Goal: Subscribe to service/newsletter

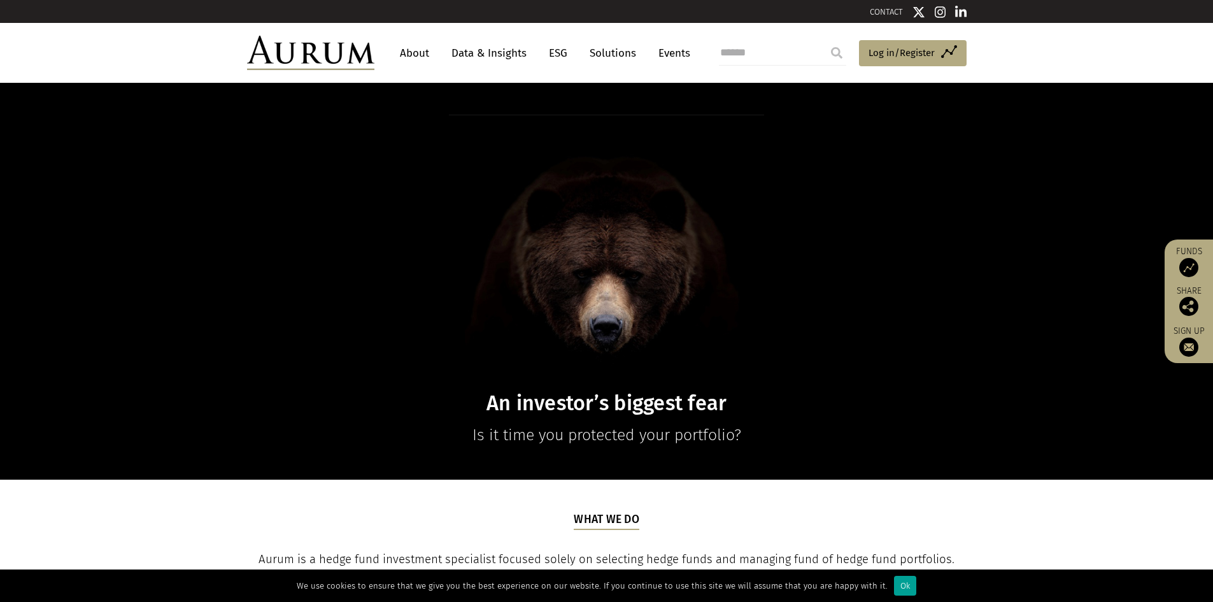
click at [894, 587] on div "Ok" at bounding box center [905, 586] width 22 height 20
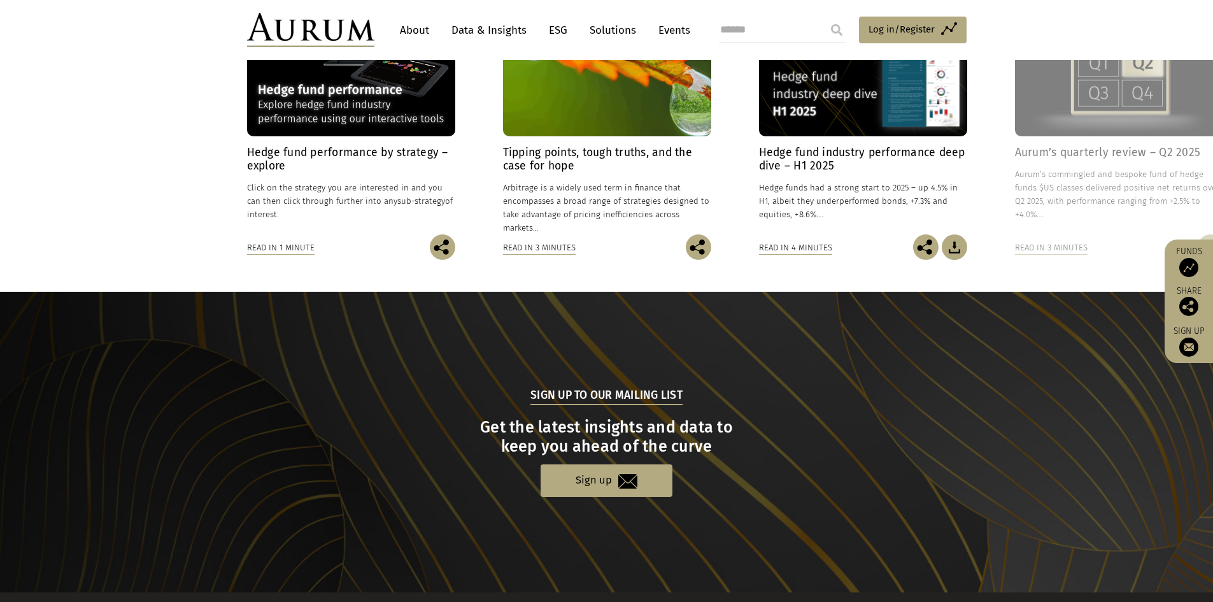
scroll to position [1146, 0]
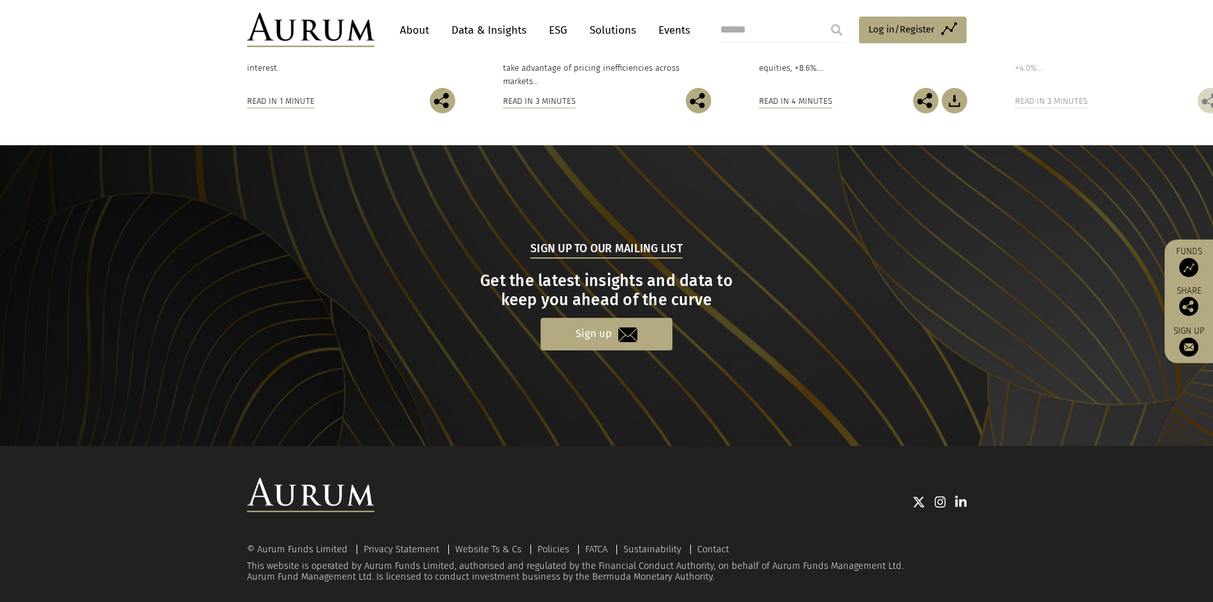
click at [616, 335] on link "Sign up" at bounding box center [607, 334] width 132 height 32
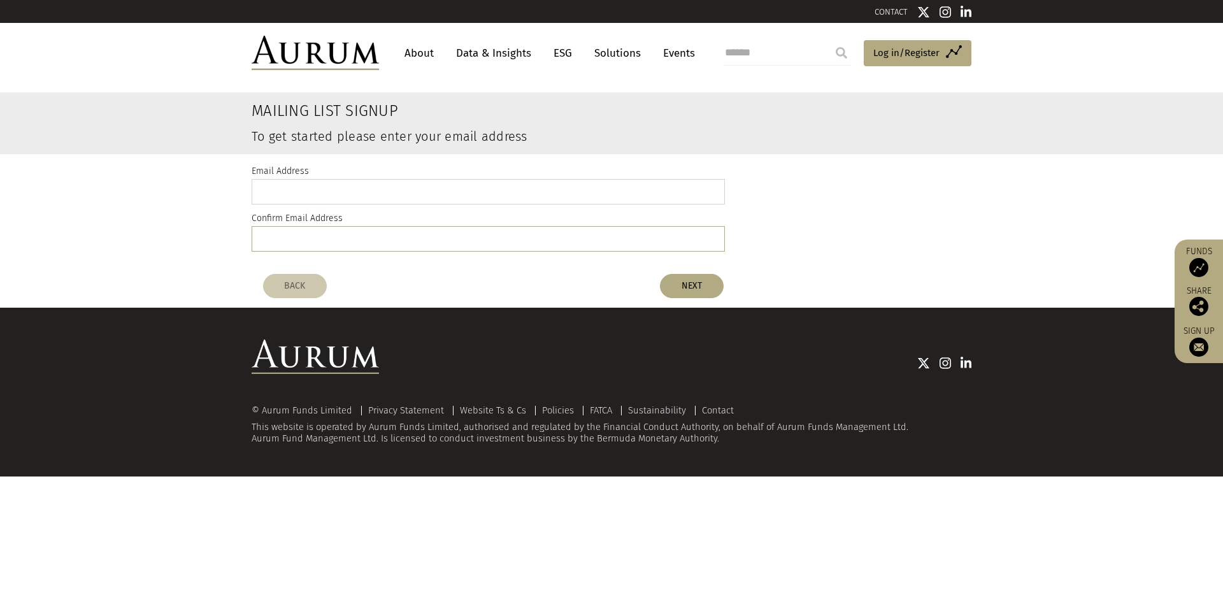
click at [294, 190] on input "email" at bounding box center [488, 191] width 473 height 25
type input "**********"
type input "*"
type input "**********"
click at [685, 278] on button "NEXT" at bounding box center [692, 286] width 64 height 24
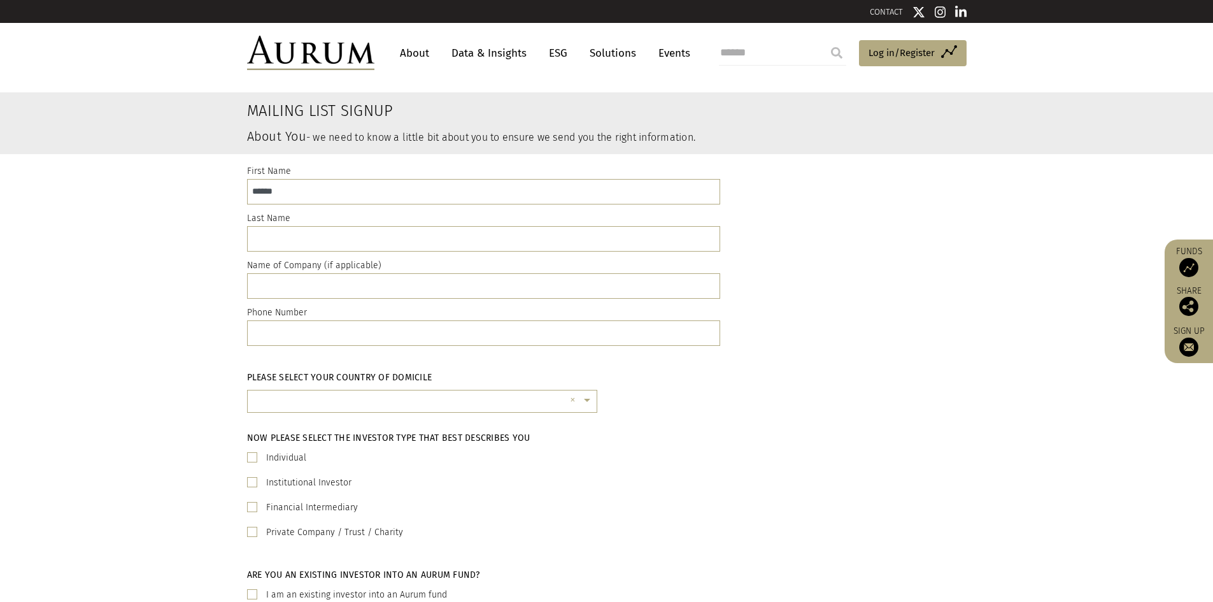
type input "******"
type input "*********"
type input "****"
drag, startPoint x: 293, startPoint y: 320, endPoint x: 290, endPoint y: 326, distance: 6.9
click at [293, 320] on input "text" at bounding box center [483, 332] width 473 height 25
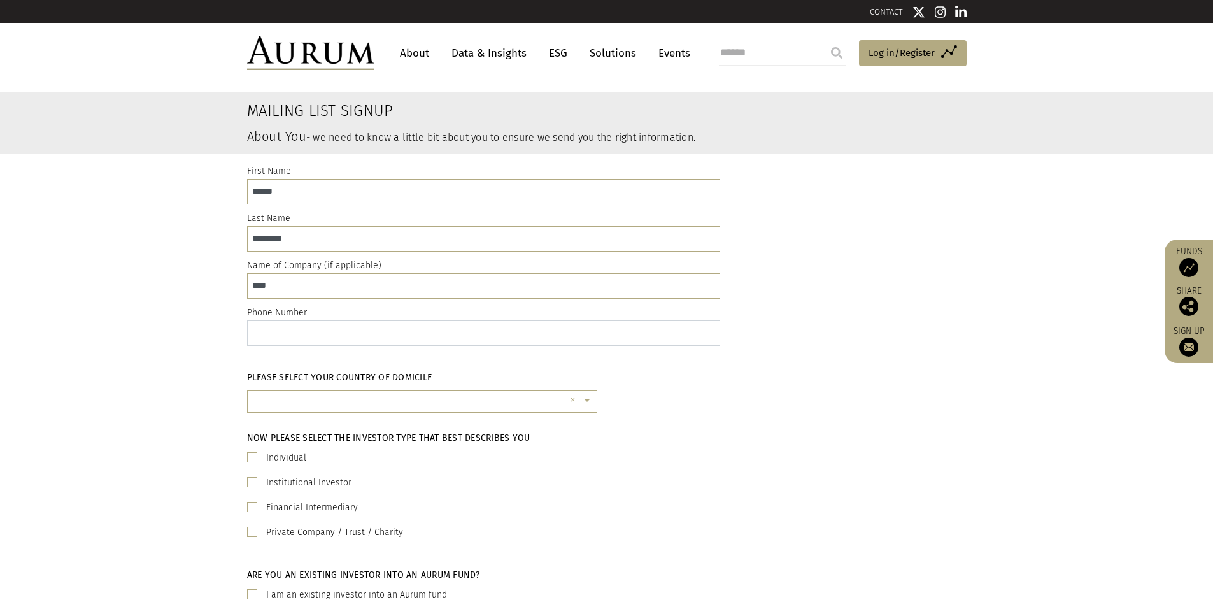
paste input "**********"
type input "**********"
click at [119, 340] on div "**********" at bounding box center [606, 258] width 1213 height 208
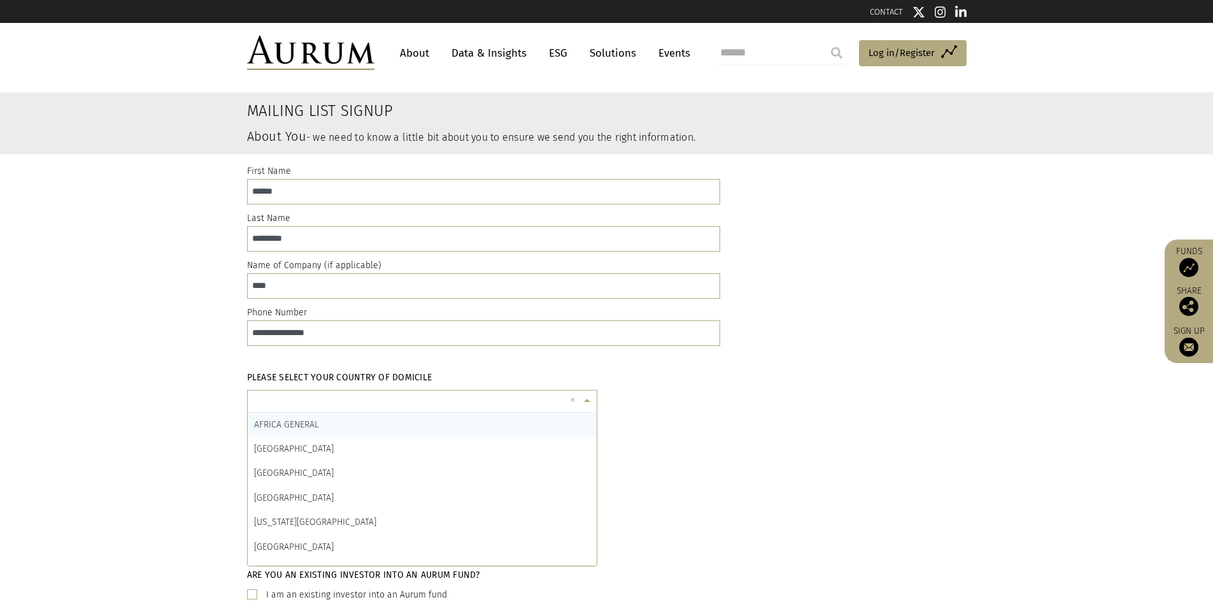
click at [307, 401] on input "text" at bounding box center [409, 406] width 311 height 25
click at [323, 498] on div "SWITZERLAND" at bounding box center [422, 493] width 349 height 24
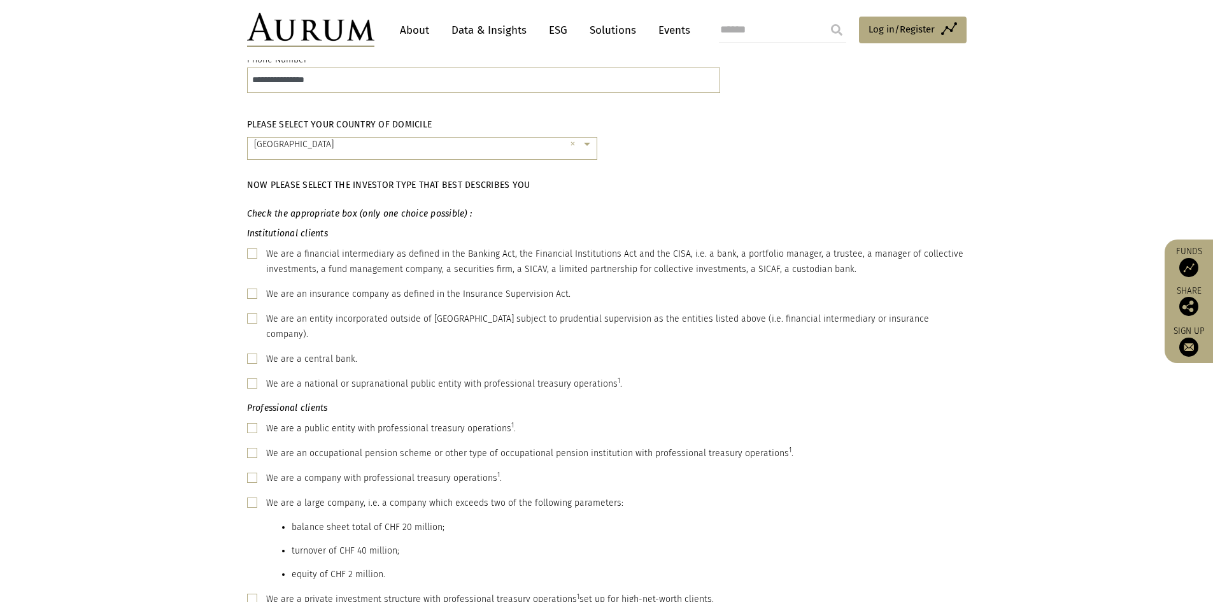
scroll to position [255, 0]
click at [253, 253] on span at bounding box center [252, 251] width 10 height 10
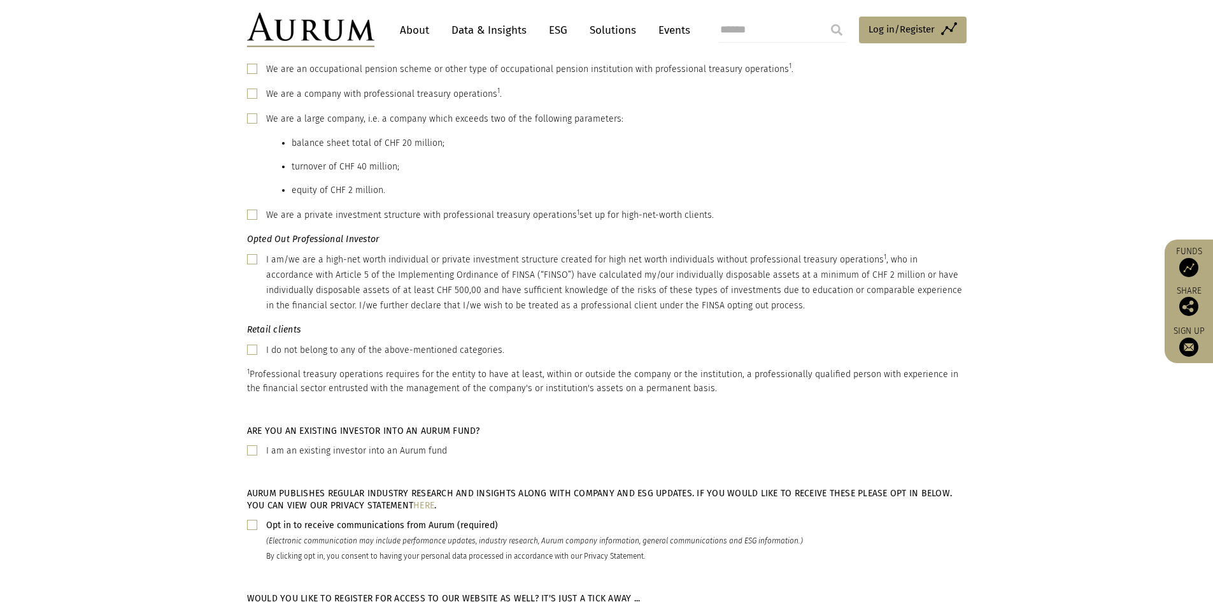
scroll to position [701, 0]
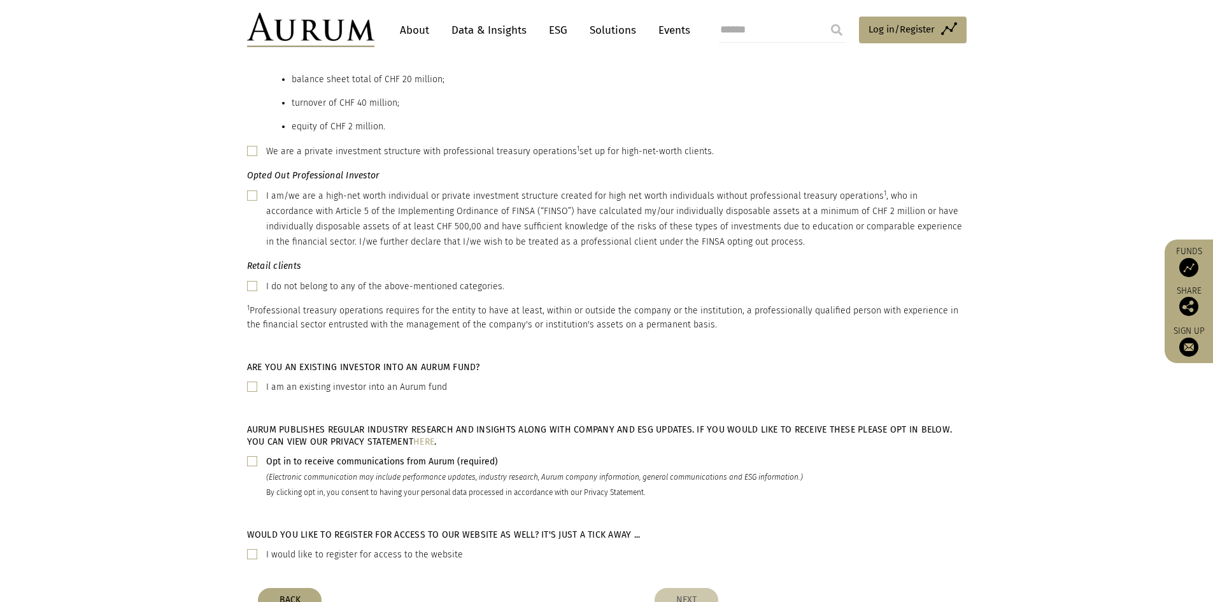
click at [252, 549] on span at bounding box center [252, 554] width 10 height 10
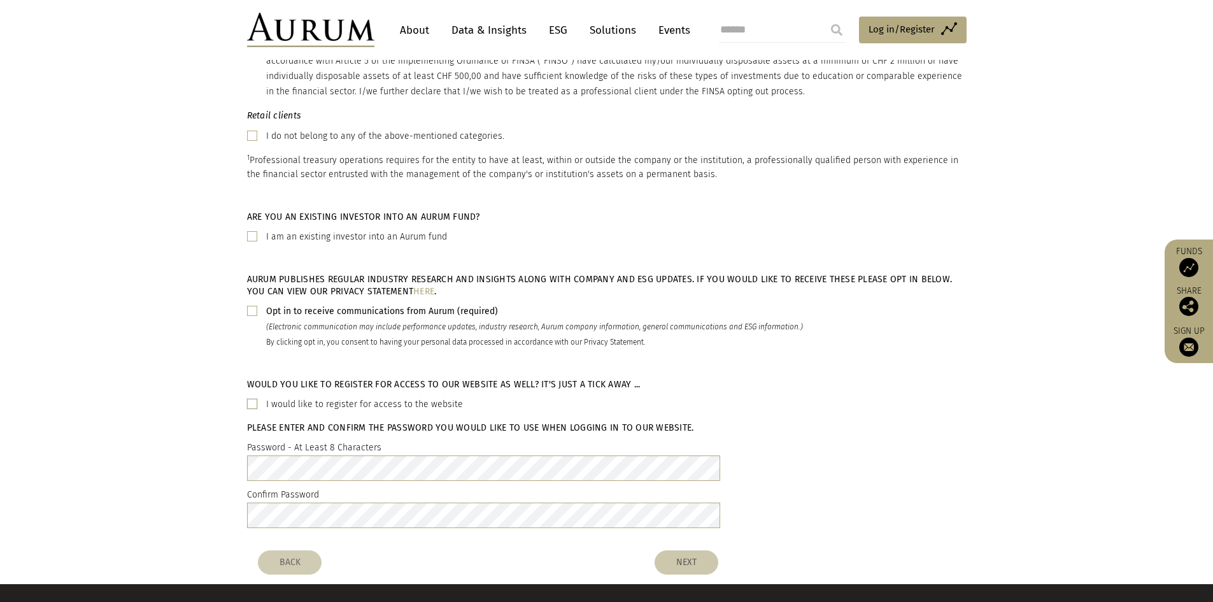
scroll to position [955, 0]
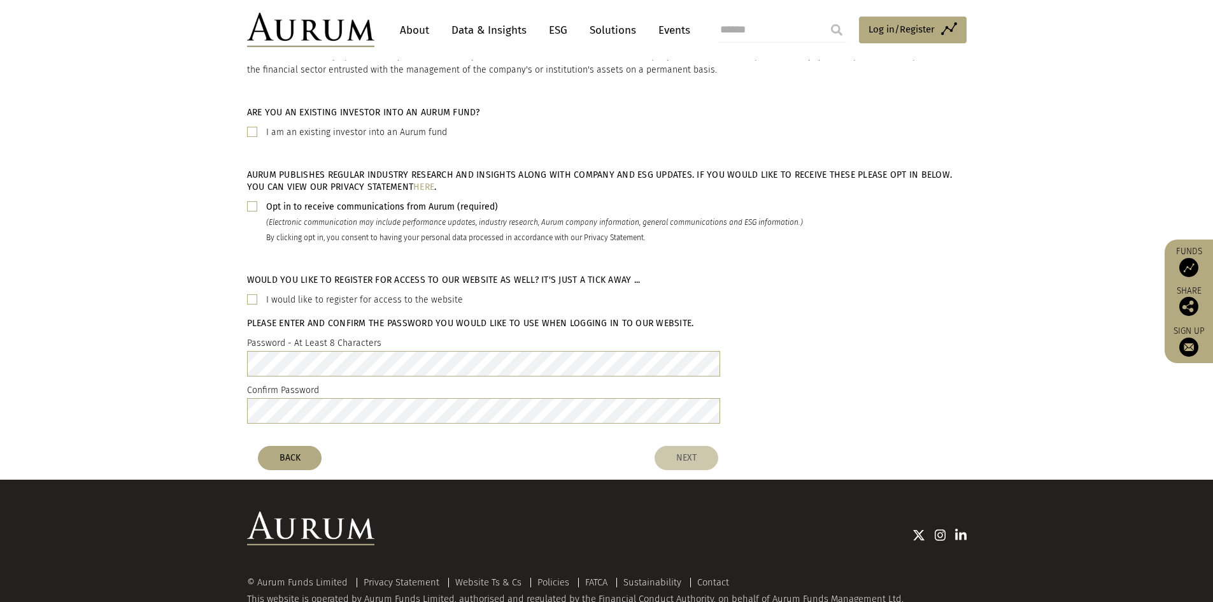
click at [279, 336] on label "Password - At Least 8 Characters" at bounding box center [314, 343] width 134 height 15
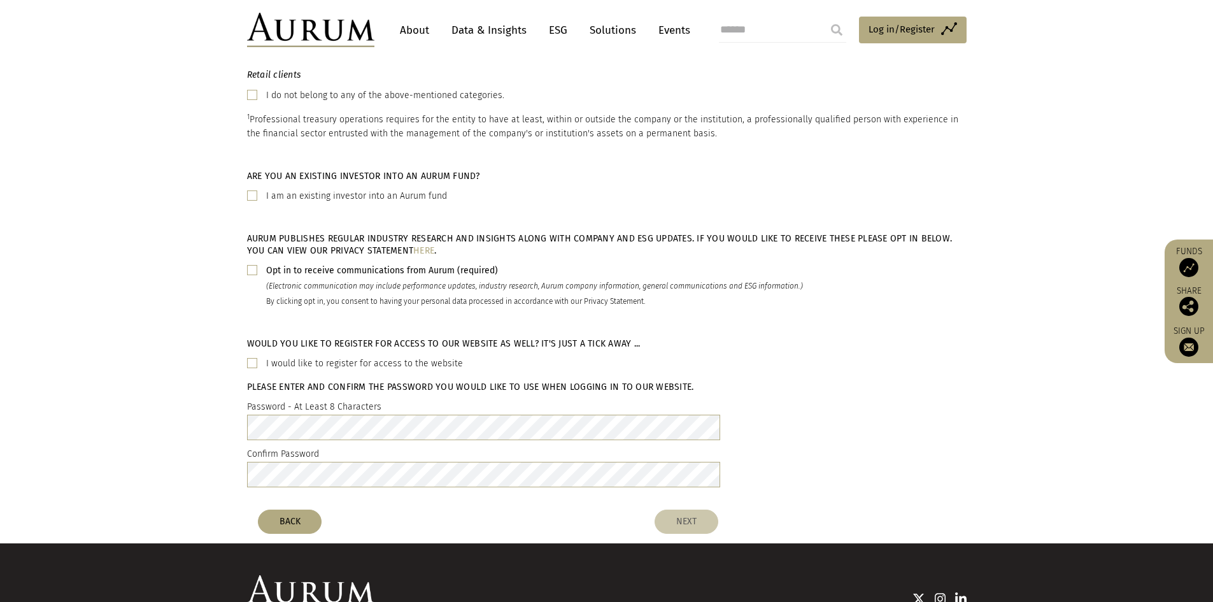
click at [253, 358] on span at bounding box center [252, 363] width 10 height 10
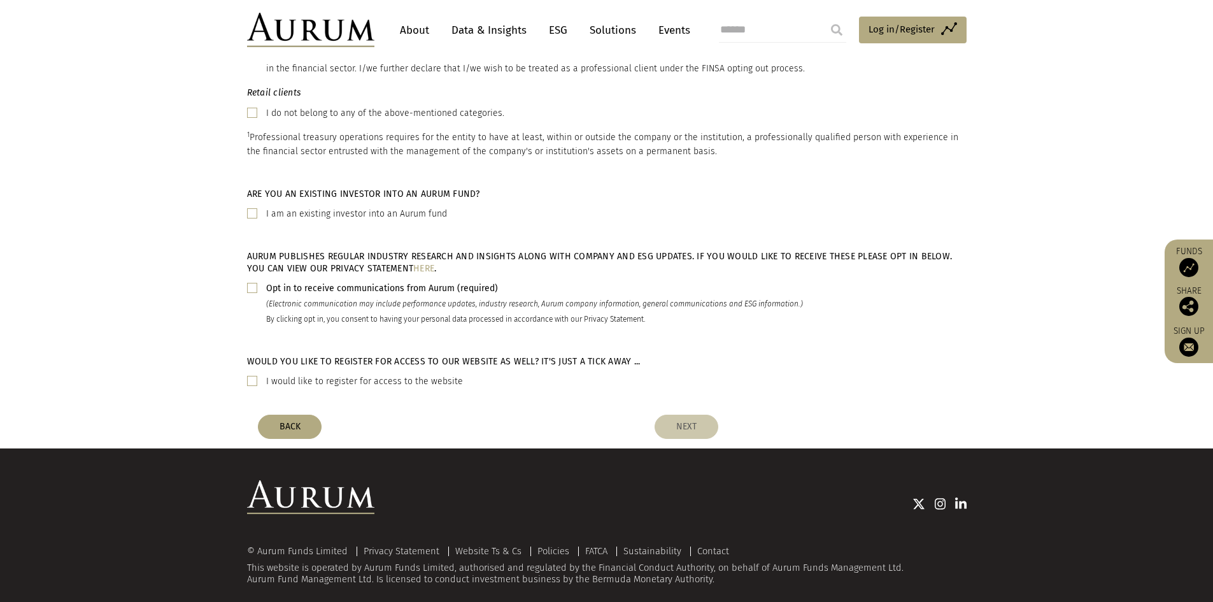
click at [252, 376] on span at bounding box center [252, 381] width 10 height 10
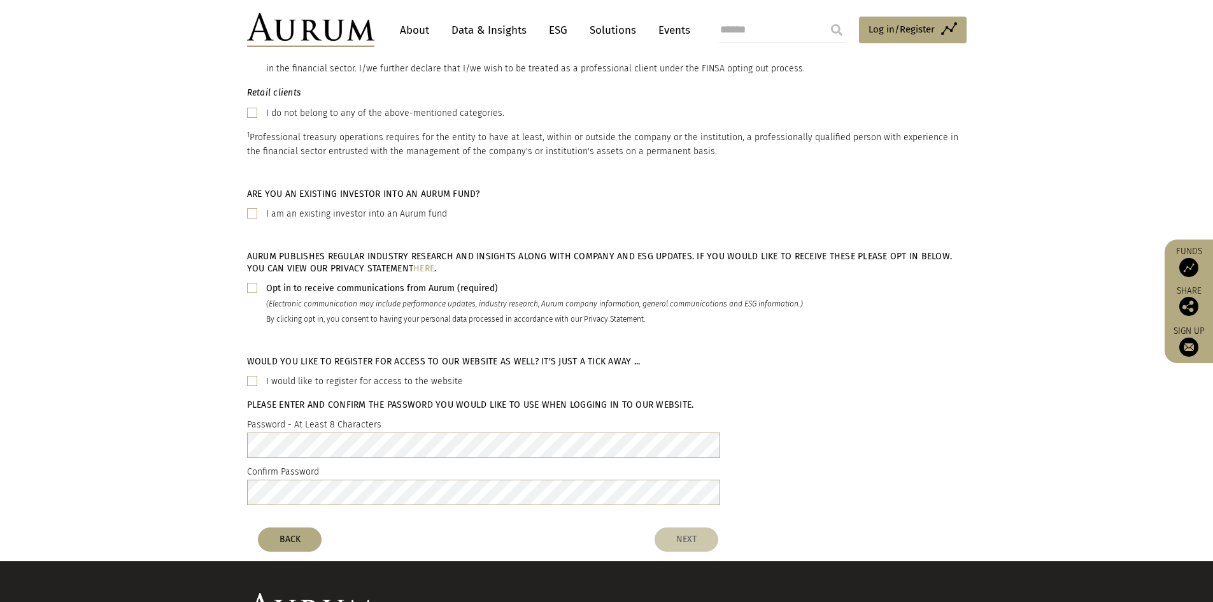
click at [326, 417] on label "Password - At Least 8 Characters" at bounding box center [314, 424] width 134 height 15
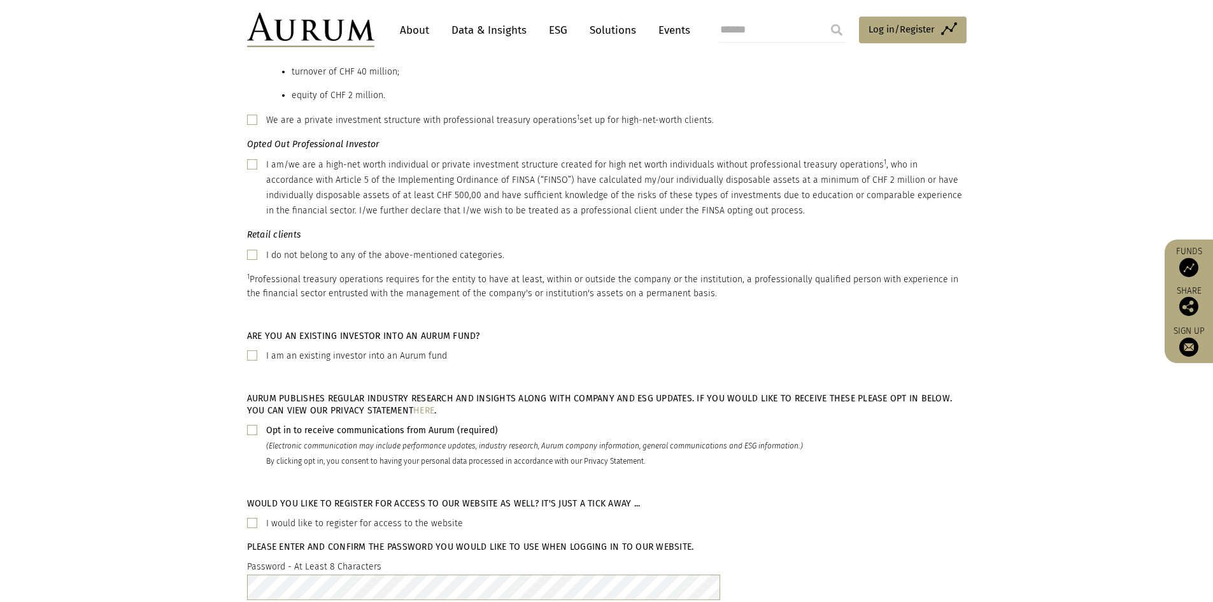
scroll to position [764, 0]
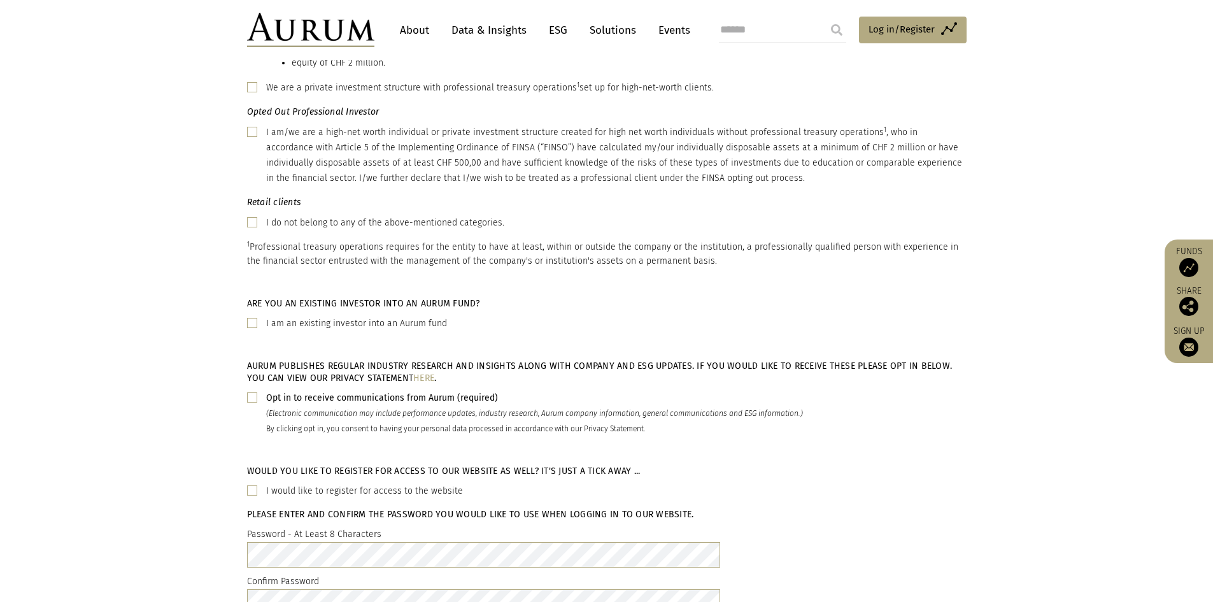
click at [249, 392] on span at bounding box center [252, 397] width 10 height 10
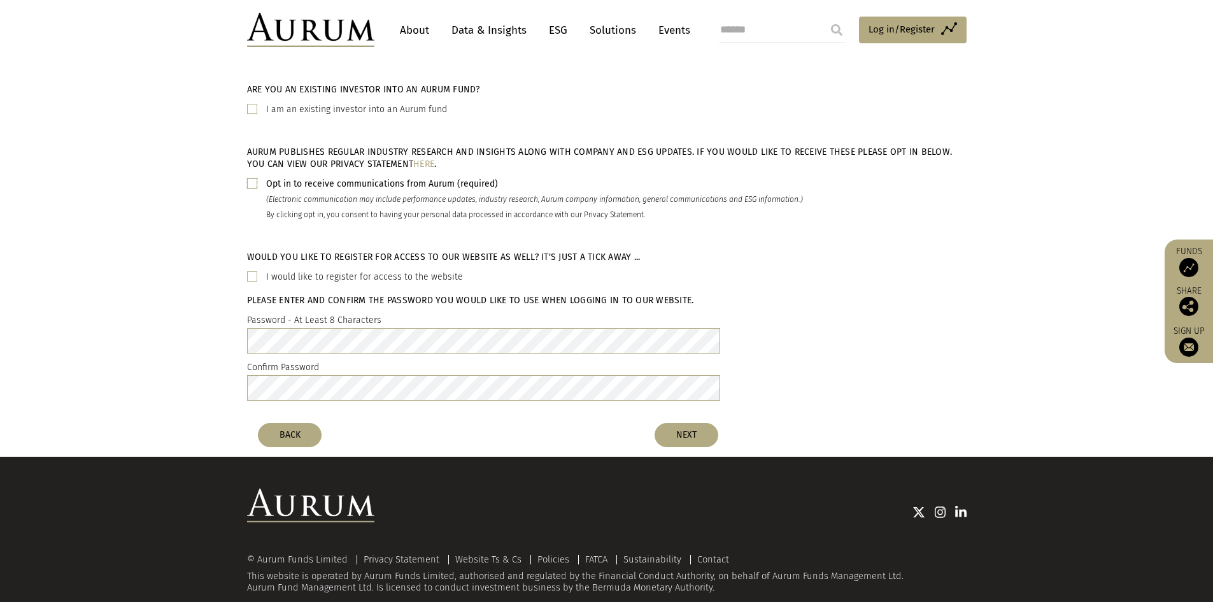
scroll to position [986, 0]
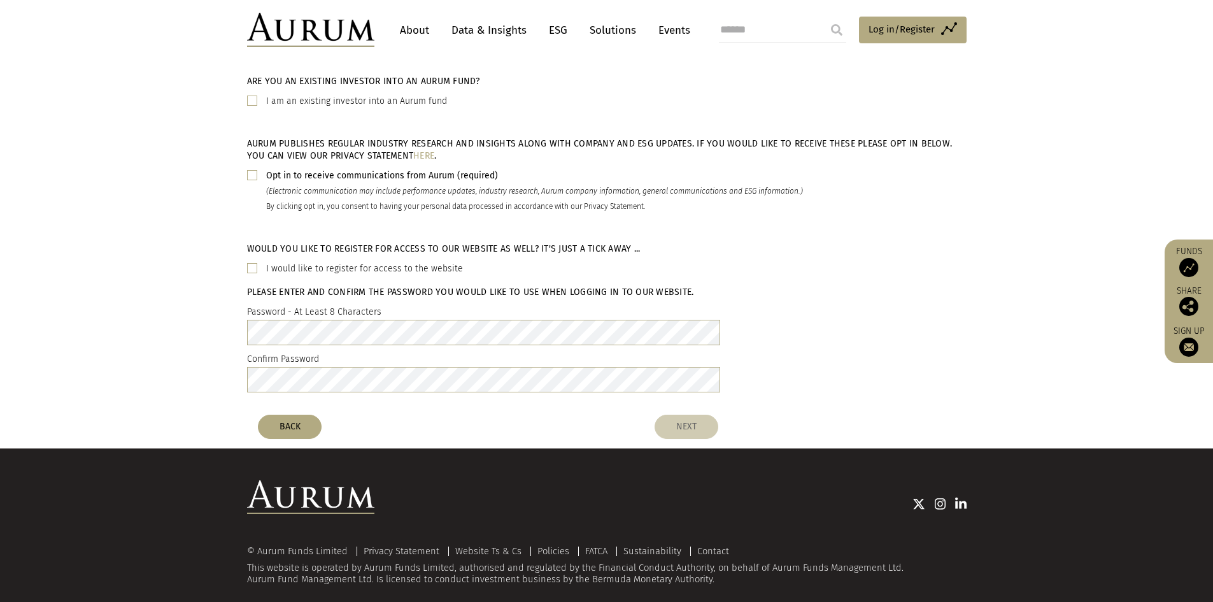
click at [682, 415] on button "NEXT" at bounding box center [687, 427] width 64 height 24
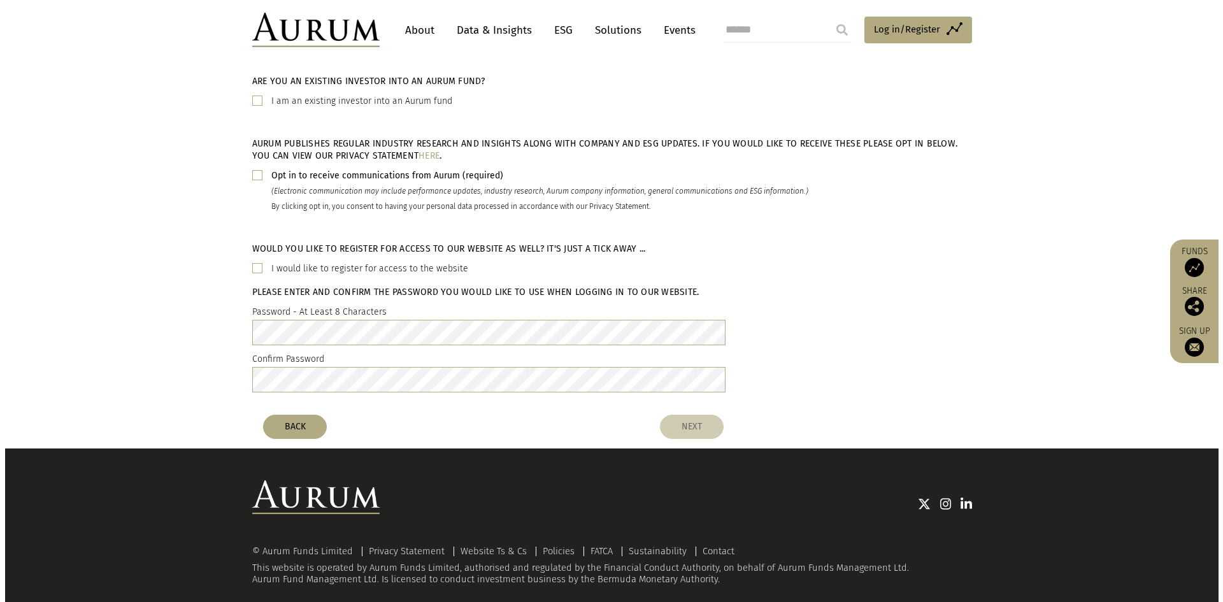
scroll to position [0, 0]
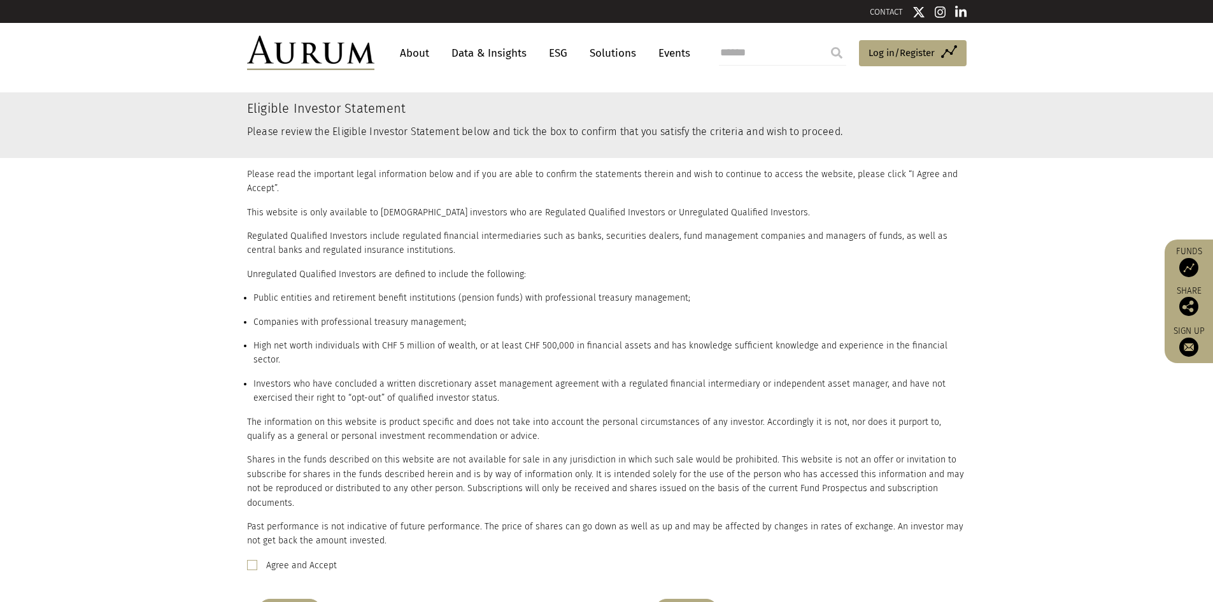
click at [303, 558] on label "Agree and Accept" at bounding box center [301, 565] width 71 height 15
click at [678, 599] on button "NEXT" at bounding box center [687, 611] width 64 height 24
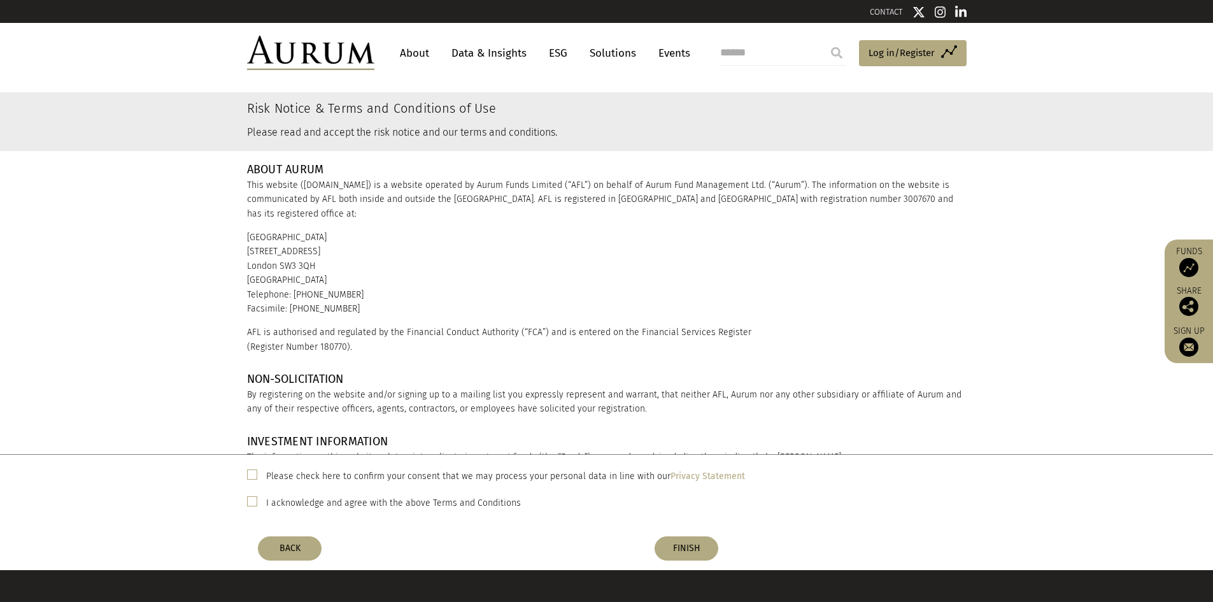
click at [258, 478] on div "Please check here to confirm your consent that we may process your personal dat…" at bounding box center [607, 475] width 720 height 17
click at [252, 472] on span at bounding box center [252, 474] width 10 height 10
click at [252, 503] on span at bounding box center [252, 501] width 10 height 10
click at [674, 544] on button "FINISH" at bounding box center [687, 548] width 64 height 24
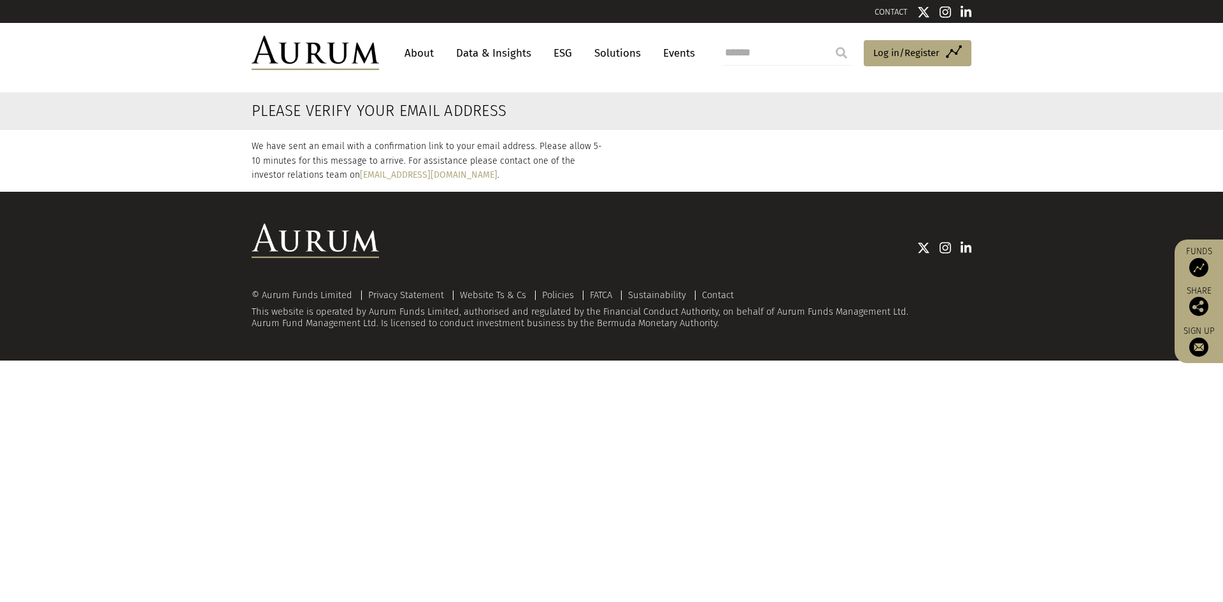
click at [450, 153] on p "We have sent an email with a confirmation link to your email address. Please al…" at bounding box center [427, 160] width 350 height 43
click at [462, 148] on p "We have sent an email with a confirmation link to your email address. Please al…" at bounding box center [427, 160] width 350 height 43
click at [477, 150] on p "We have sent an email with a confirmation link to your email address. Please al…" at bounding box center [427, 160] width 350 height 43
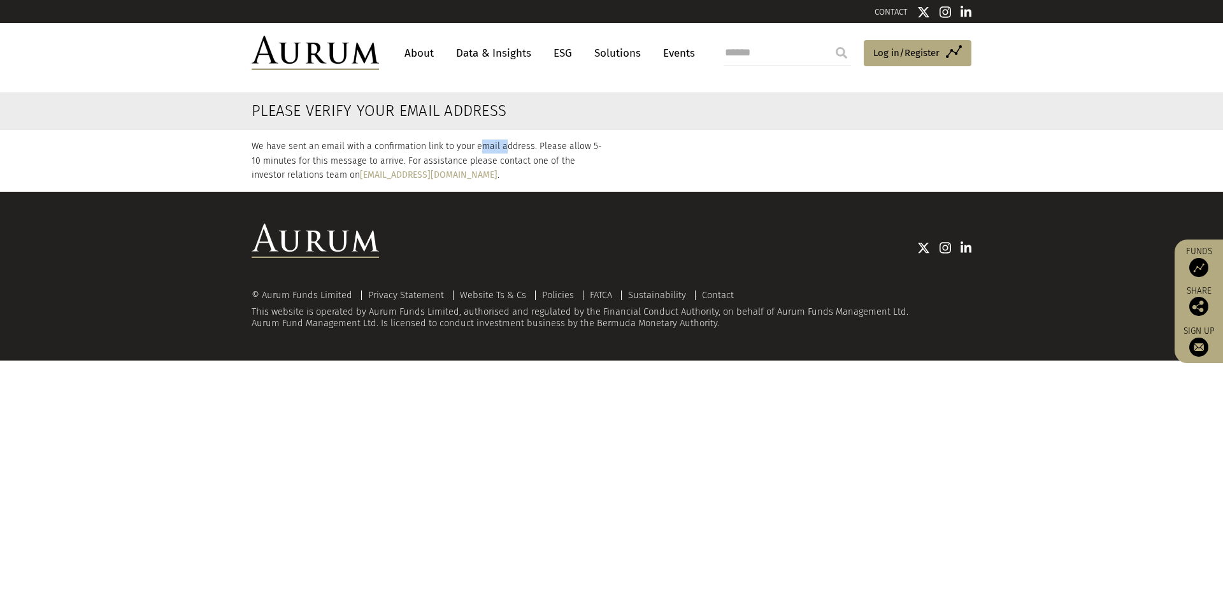
click at [498, 142] on p "We have sent an email with a confirmation link to your email address. Please al…" at bounding box center [427, 160] width 350 height 43
click at [536, 143] on p "We have sent an email with a confirmation link to your email address. Please al…" at bounding box center [427, 160] width 350 height 43
click at [573, 146] on p "We have sent an email with a confirmation link to your email address. Please al…" at bounding box center [427, 160] width 350 height 43
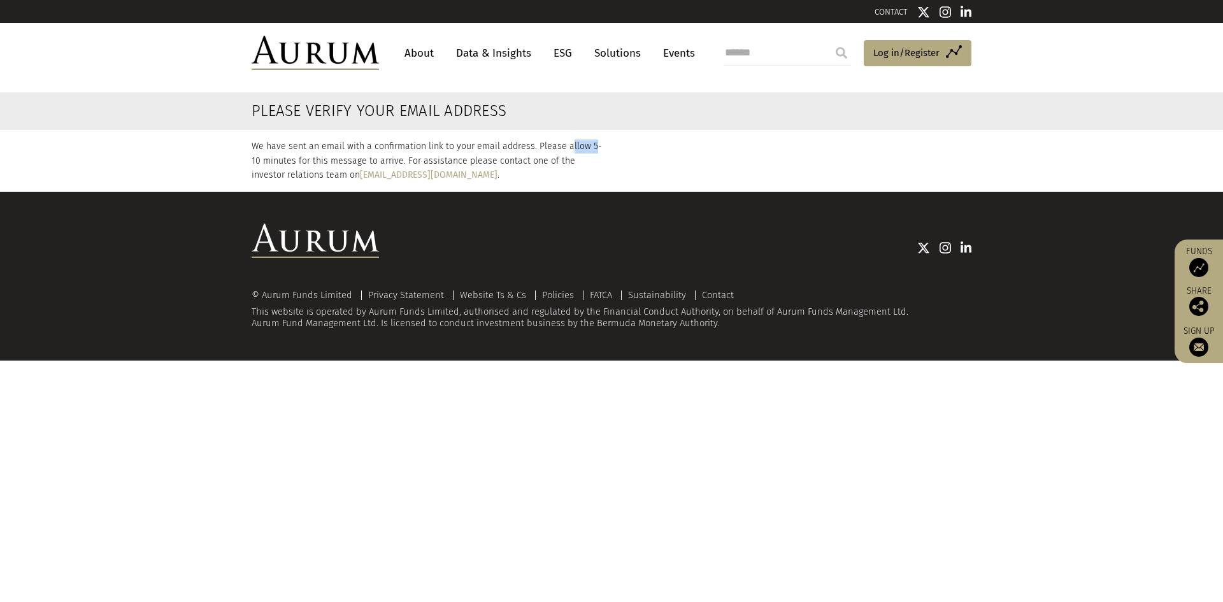
click at [573, 146] on p "We have sent an email with a confirmation link to your email address. Please al…" at bounding box center [427, 160] width 350 height 43
click at [587, 145] on p "We have sent an email with a confirmation link to your email address. Please al…" at bounding box center [427, 160] width 350 height 43
click at [591, 144] on p "We have sent an email with a confirmation link to your email address. Please al…" at bounding box center [427, 160] width 350 height 43
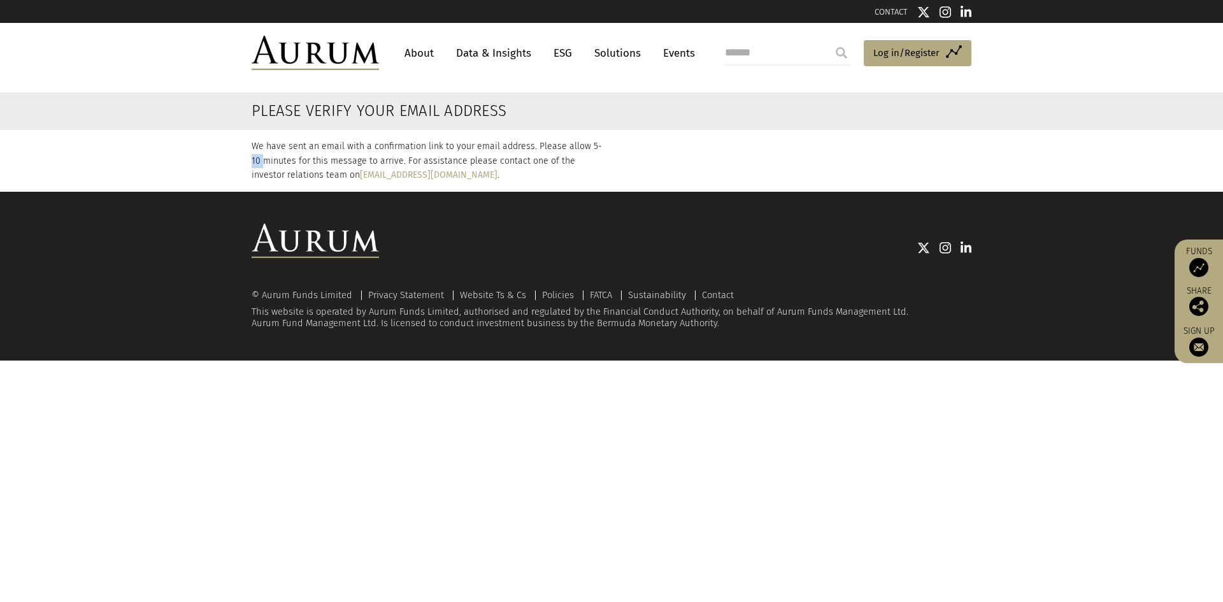
drag, startPoint x: 588, startPoint y: 152, endPoint x: 597, endPoint y: 150, distance: 9.6
click at [597, 150] on p "We have sent an email with a confirmation link to your email address. Please al…" at bounding box center [427, 160] width 350 height 43
click at [596, 150] on p "We have sent an email with a confirmation link to your email address. Please al…" at bounding box center [427, 160] width 350 height 43
click at [588, 151] on p "We have sent an email with a confirmation link to your email address. Please al…" at bounding box center [427, 160] width 350 height 43
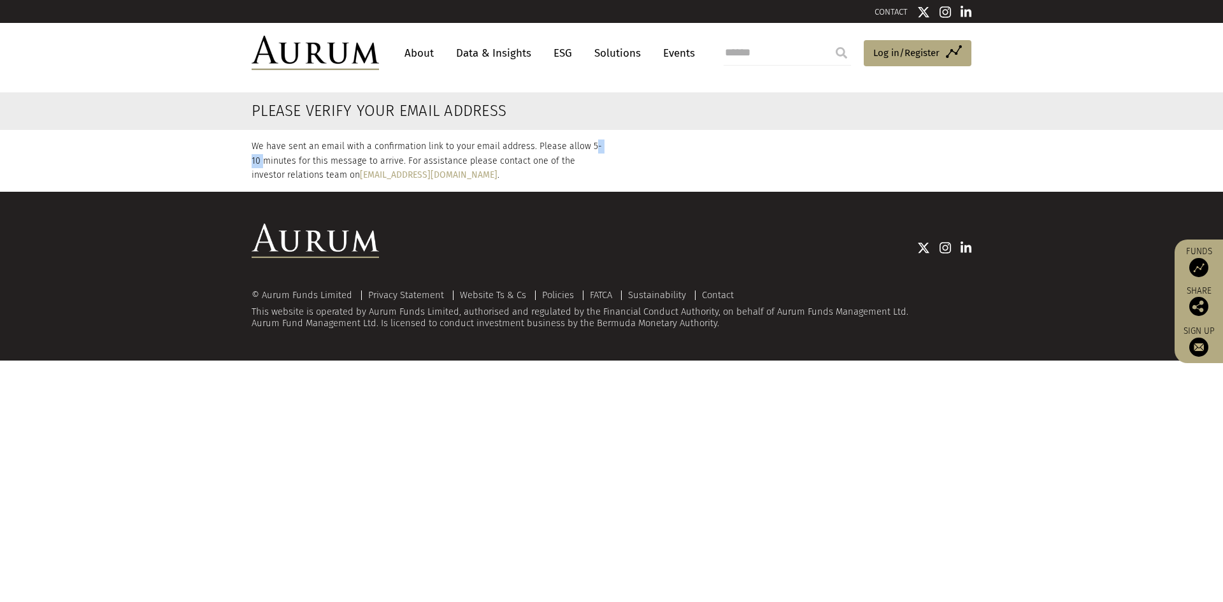
drag, startPoint x: 585, startPoint y: 150, endPoint x: 599, endPoint y: 146, distance: 13.9
click at [599, 146] on p "We have sent an email with a confirmation link to your email address. Please al…" at bounding box center [427, 160] width 350 height 43
click at [576, 158] on p "We have sent an email with a confirmation link to your email address. Please al…" at bounding box center [427, 160] width 350 height 43
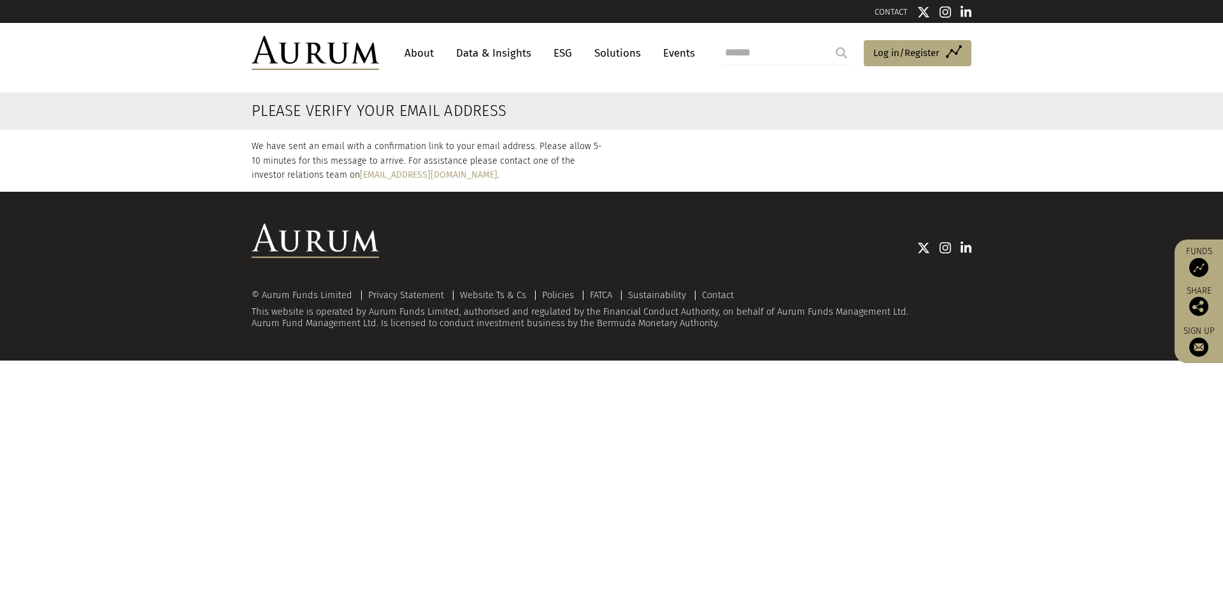
click at [566, 153] on p "We have sent an email with a confirmation link to your email address. Please al…" at bounding box center [427, 160] width 350 height 43
click at [567, 147] on p "We have sent an email with a confirmation link to your email address. Please al…" at bounding box center [427, 160] width 350 height 43
